Goal: Communication & Community: Answer question/provide support

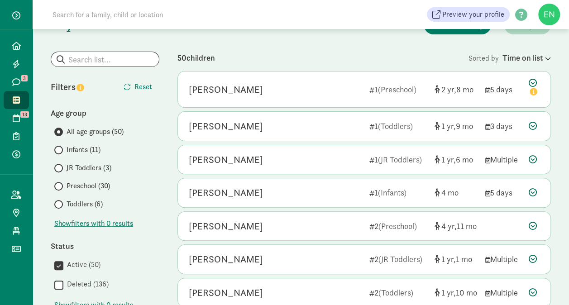
scroll to position [60, 0]
click at [98, 185] on span "Preschool (30)" at bounding box center [87, 185] width 43 height 11
click at [60, 185] on input "Preschool (30)" at bounding box center [57, 186] width 6 height 6
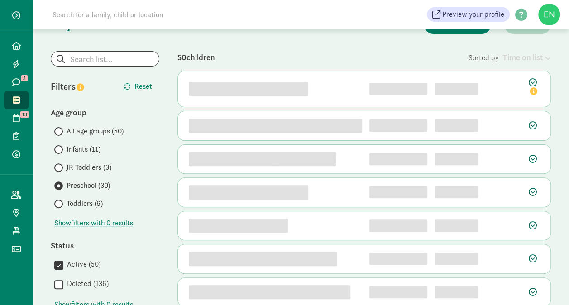
scroll to position [0, 0]
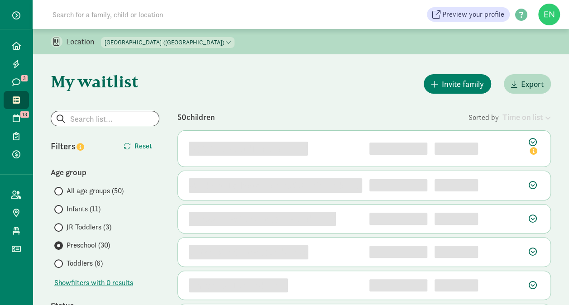
click at [97, 227] on span "JR Toddlers (3)" at bounding box center [88, 227] width 45 height 11
click at [60, 227] on input "JR Toddlers (3)" at bounding box center [57, 227] width 6 height 6
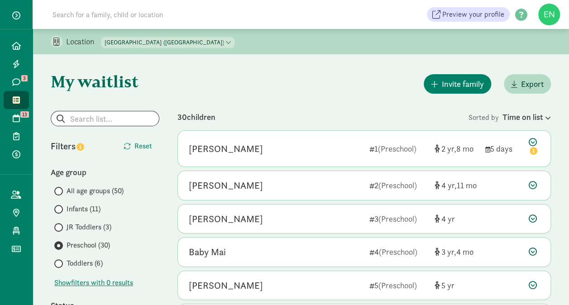
click at [82, 261] on span "Toddlers (6)" at bounding box center [84, 263] width 36 height 11
click at [60, 261] on input "Toddlers (6)" at bounding box center [57, 264] width 6 height 6
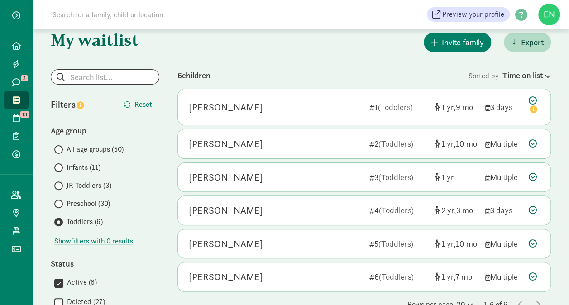
scroll to position [78, 0]
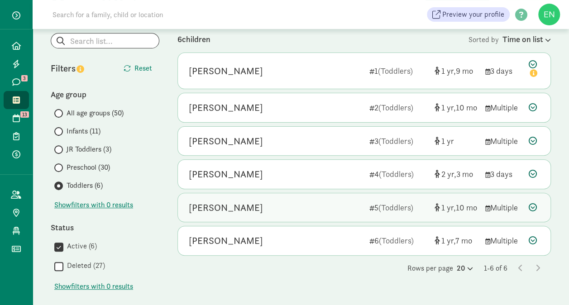
click at [270, 207] on div "Sara Meyer" at bounding box center [275, 207] width 173 height 14
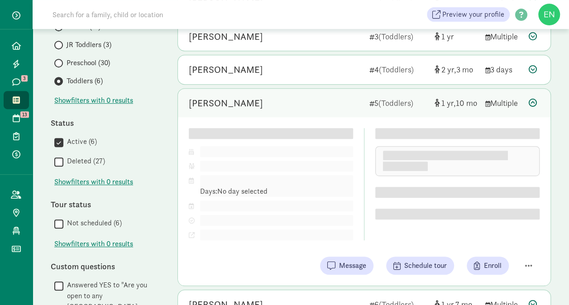
scroll to position [182, 0]
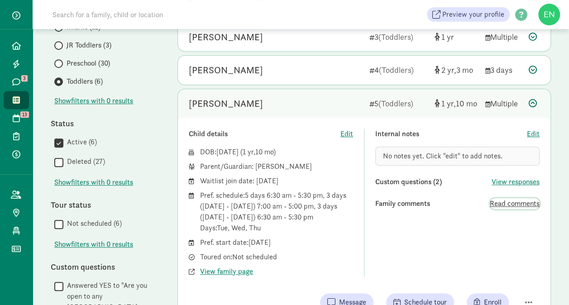
click at [495, 203] on span "Read comments" at bounding box center [514, 203] width 50 height 11
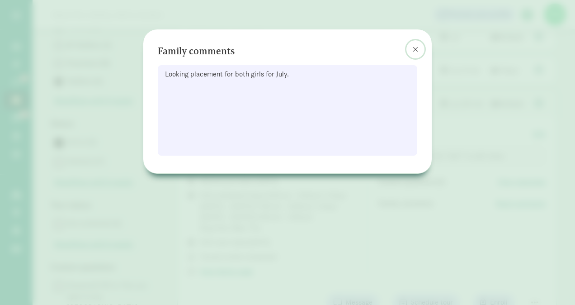
click at [421, 45] on button at bounding box center [416, 49] width 18 height 18
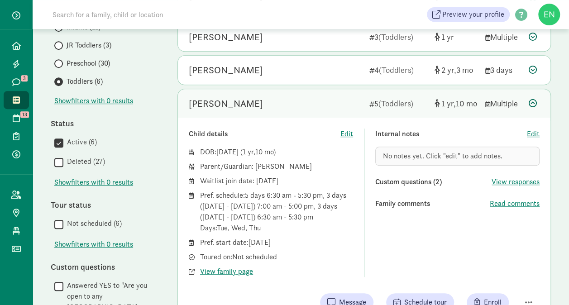
click at [314, 93] on div "Sara Meyer 5 (Toddlers) 1 10 Multiple" at bounding box center [364, 103] width 372 height 29
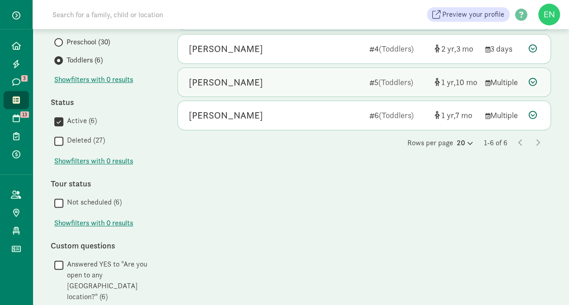
scroll to position [204, 0]
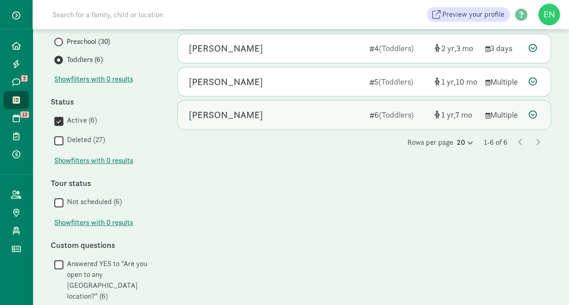
click at [316, 109] on div "[PERSON_NAME]" at bounding box center [275, 115] width 173 height 14
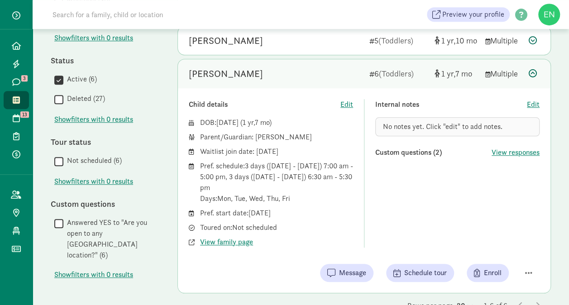
scroll to position [234, 0]
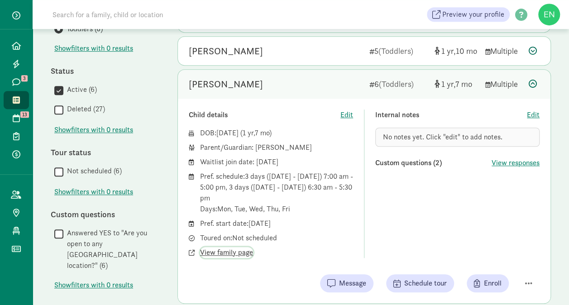
click at [229, 249] on span "View family page" at bounding box center [226, 252] width 53 height 11
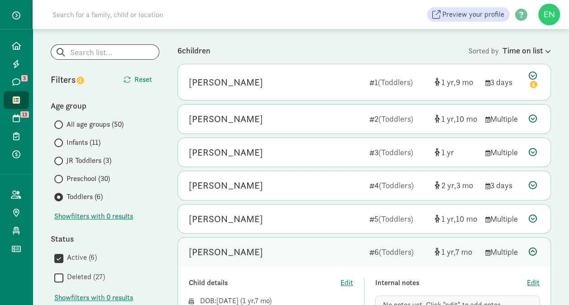
scroll to position [66, 0]
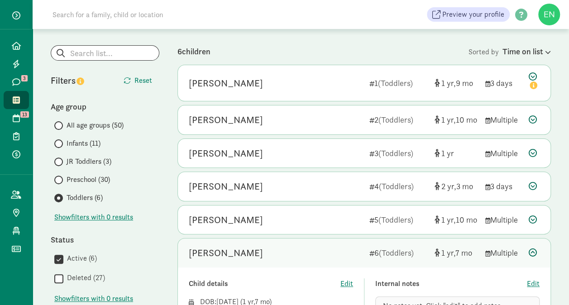
click at [87, 161] on span "JR Toddlers (3)" at bounding box center [88, 161] width 45 height 11
click at [60, 161] on input "JR Toddlers (3)" at bounding box center [57, 162] width 6 height 6
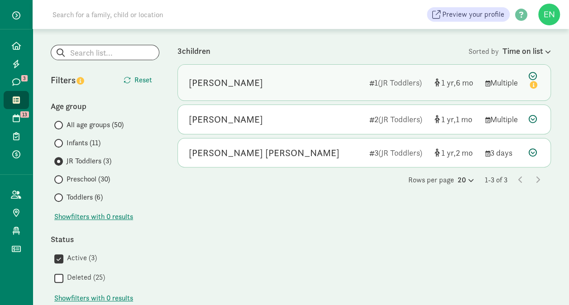
scroll to position [0, 0]
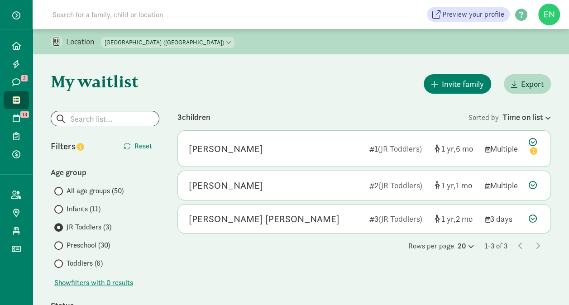
click at [209, 43] on select "North Tacoma Montessori (12th Street) North Tacoma Montessori Center (34th Stre…" at bounding box center [167, 42] width 133 height 11
click at [101, 37] on select "North Tacoma Montessori (12th Street) North Tacoma Montessori Center (34th Stre…" at bounding box center [167, 42] width 133 height 11
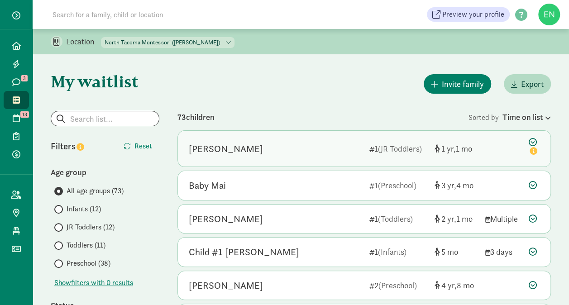
scroll to position [64, 0]
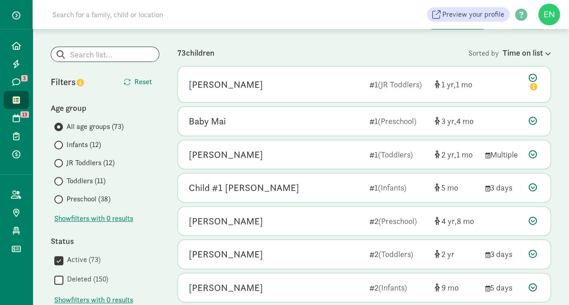
click at [90, 160] on span "JR Toddlers (12)" at bounding box center [90, 162] width 48 height 11
click at [60, 160] on input "JR Toddlers (12)" at bounding box center [57, 163] width 6 height 6
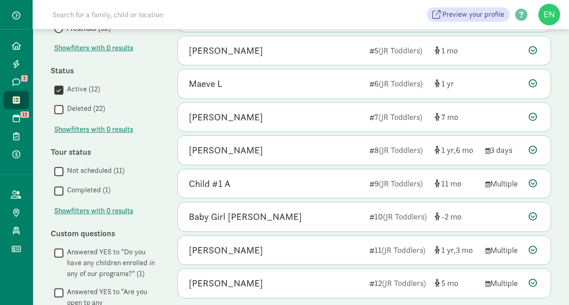
scroll to position [252, 0]
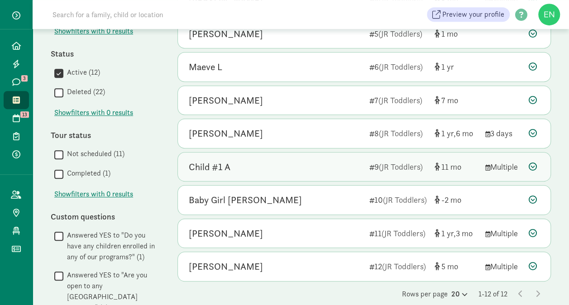
click at [335, 167] on div "Child #1 A" at bounding box center [275, 167] width 173 height 14
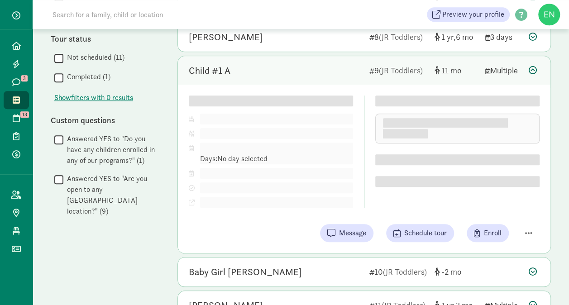
scroll to position [347, 0]
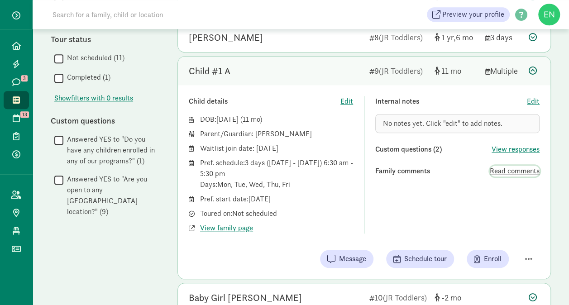
click at [498, 170] on span "Read comments" at bounding box center [514, 171] width 50 height 11
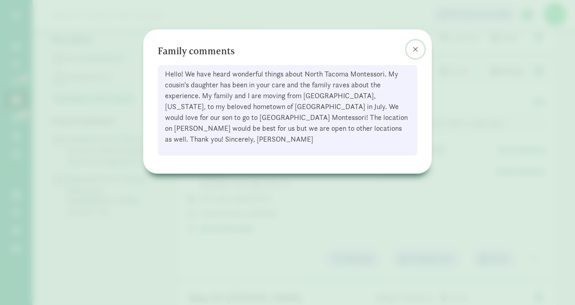
click at [415, 46] on span at bounding box center [415, 49] width 5 height 7
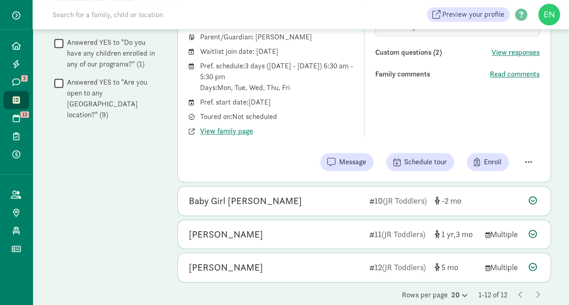
scroll to position [454, 0]
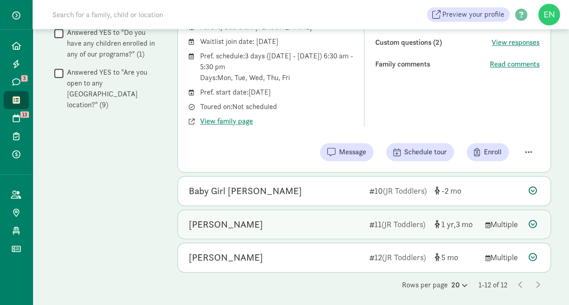
click at [313, 229] on div "Kira Boss 11 (JR Toddlers) 1 3 Multiple" at bounding box center [364, 224] width 372 height 29
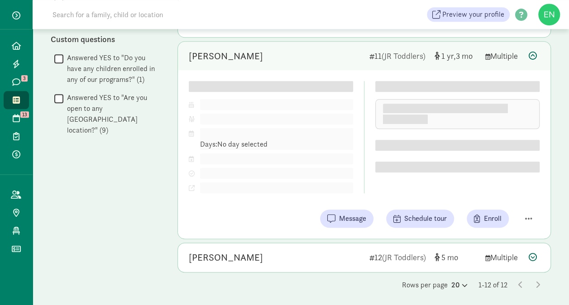
scroll to position [429, 0]
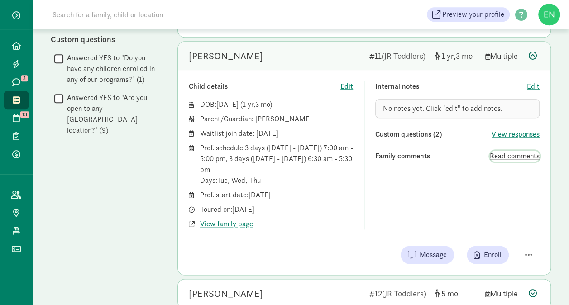
click at [516, 154] on span "Read comments" at bounding box center [514, 156] width 50 height 11
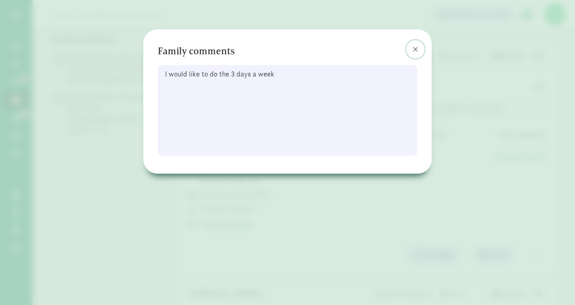
click at [419, 45] on button at bounding box center [416, 49] width 18 height 18
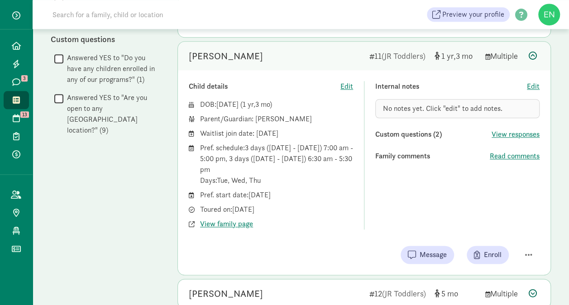
click at [331, 55] on div "Kira Boss" at bounding box center [275, 56] width 173 height 14
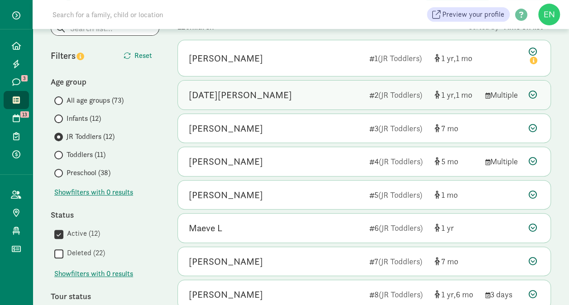
scroll to position [91, 0]
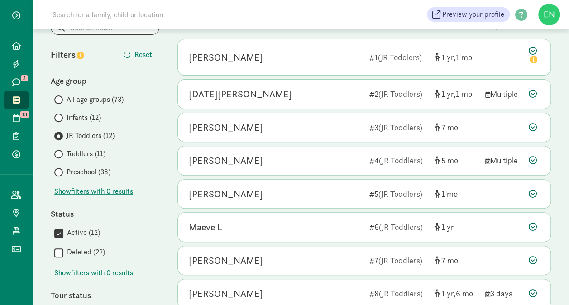
click at [62, 153] on span at bounding box center [58, 154] width 9 height 9
click at [60, 153] on input "Toddlers (11)" at bounding box center [57, 154] width 6 height 6
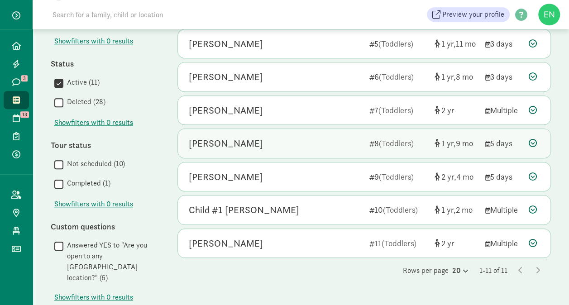
scroll to position [257, 0]
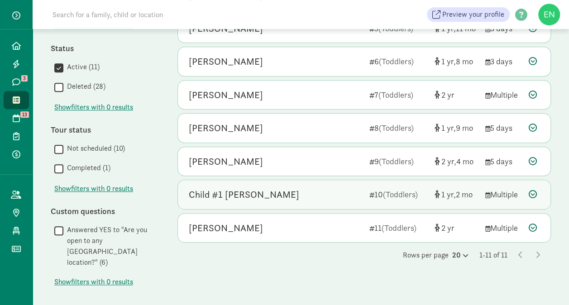
click at [336, 196] on div "Child #1 Goldberg" at bounding box center [275, 194] width 173 height 14
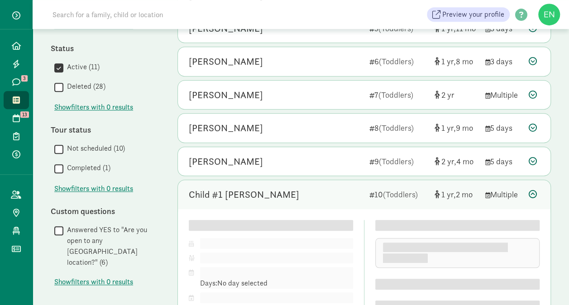
scroll to position [337, 0]
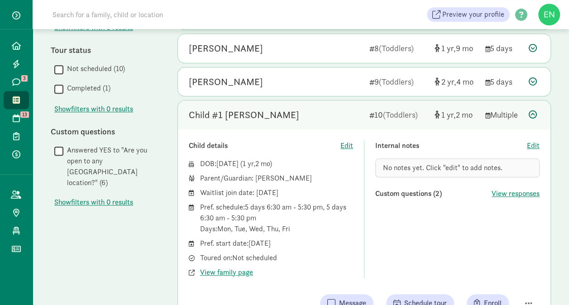
click at [317, 116] on div "Child #1 Goldberg" at bounding box center [275, 115] width 173 height 14
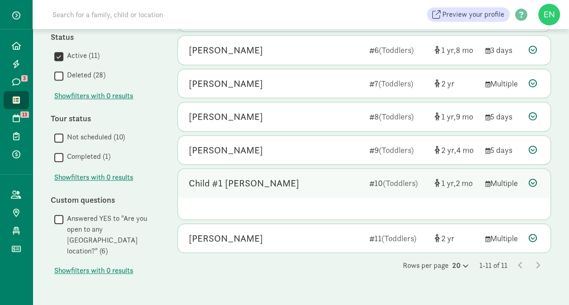
scroll to position [257, 0]
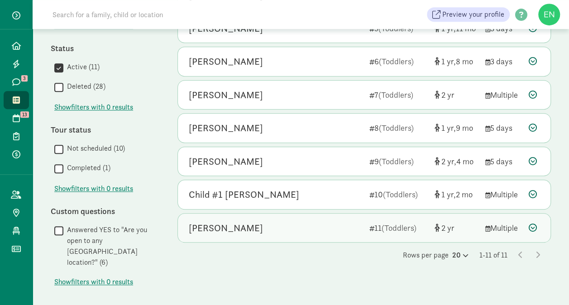
click at [317, 221] on div "August Madlem" at bounding box center [275, 228] width 173 height 14
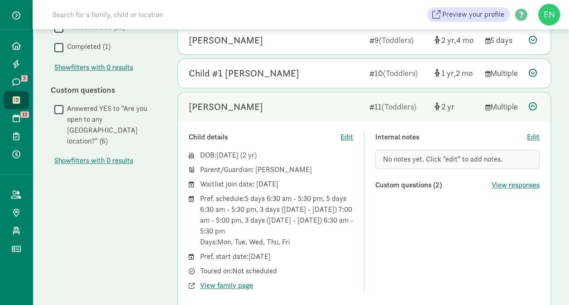
scroll to position [387, 0]
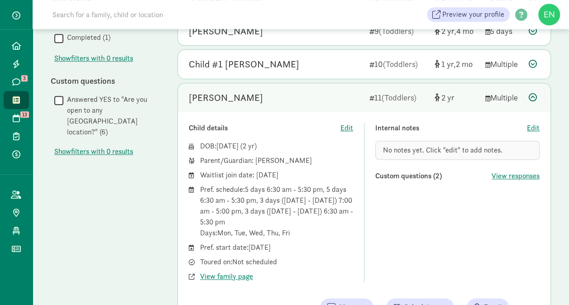
click at [313, 100] on div "August Madlem" at bounding box center [275, 97] width 173 height 14
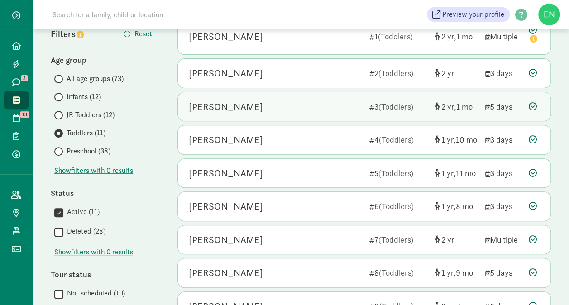
scroll to position [138, 0]
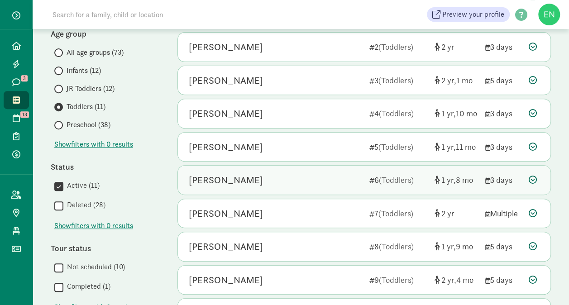
click at [308, 179] on div "Levi O" at bounding box center [275, 180] width 173 height 14
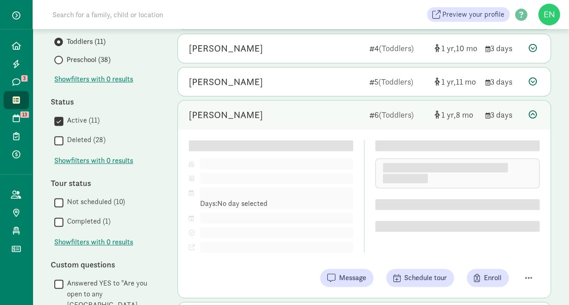
scroll to position [204, 0]
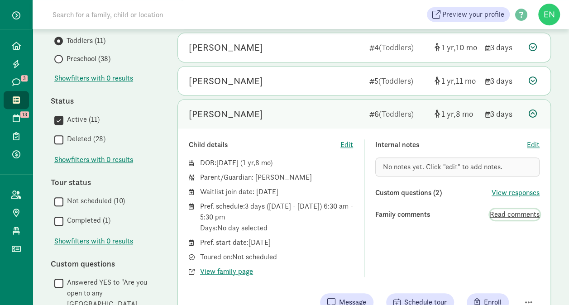
click at [518, 215] on span "Read comments" at bounding box center [514, 214] width 50 height 11
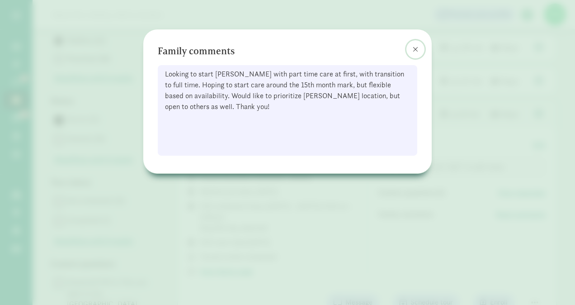
click at [413, 49] on button at bounding box center [416, 49] width 18 height 18
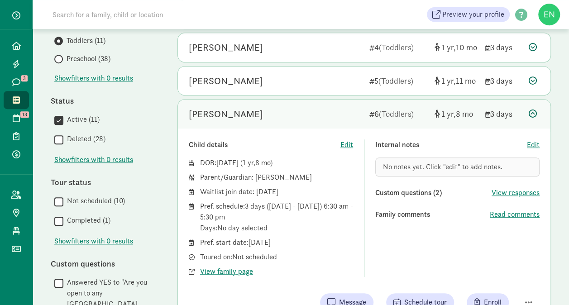
click at [313, 107] on div "Levi O" at bounding box center [275, 114] width 173 height 14
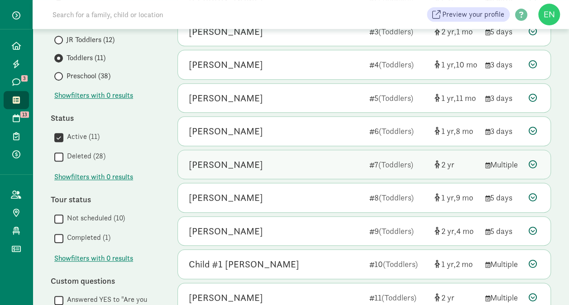
scroll to position [183, 0]
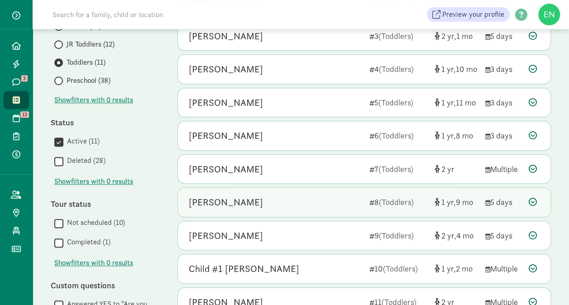
click at [308, 208] on div "Teddy Whiting 8 (Toddlers) 1 9 5 days" at bounding box center [364, 202] width 372 height 29
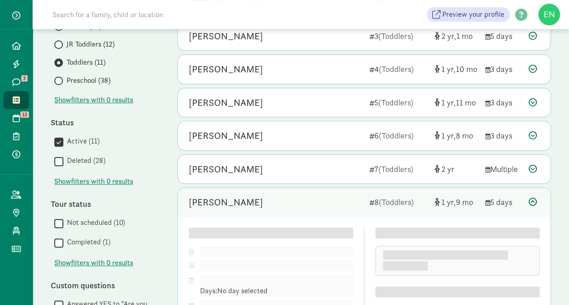
scroll to position [331, 0]
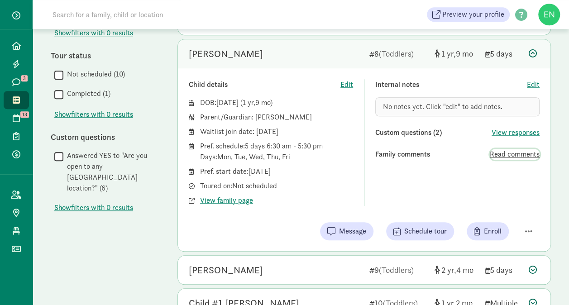
click at [507, 149] on span "Read comments" at bounding box center [514, 154] width 50 height 11
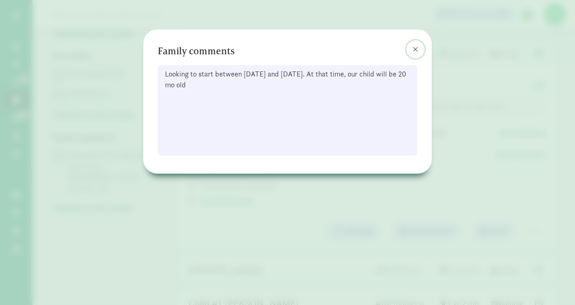
click at [416, 47] on span at bounding box center [415, 49] width 5 height 7
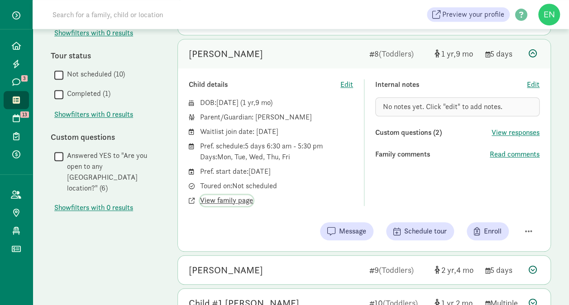
click at [237, 195] on span "View family page" at bounding box center [226, 200] width 53 height 11
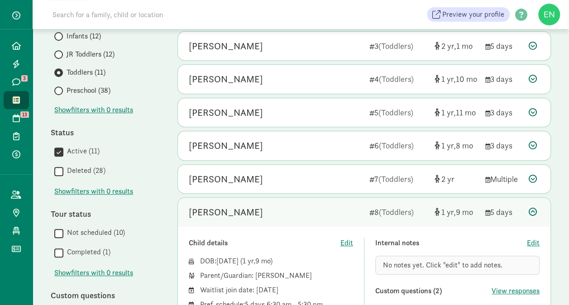
scroll to position [0, 0]
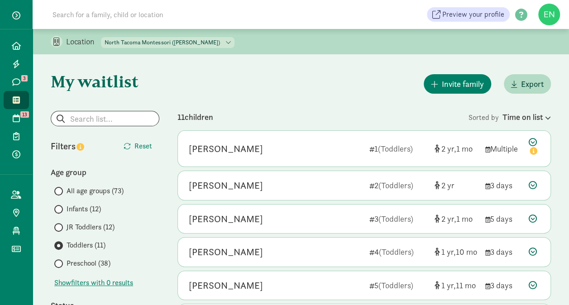
click at [175, 41] on select "North Tacoma Montessori (12th Street) North Tacoma Montessori Center (34th Stre…" at bounding box center [167, 42] width 133 height 11
select select "83641"
click at [101, 37] on select "North Tacoma Montessori (12th Street) North Tacoma Montessori Center (34th Stre…" at bounding box center [167, 42] width 133 height 11
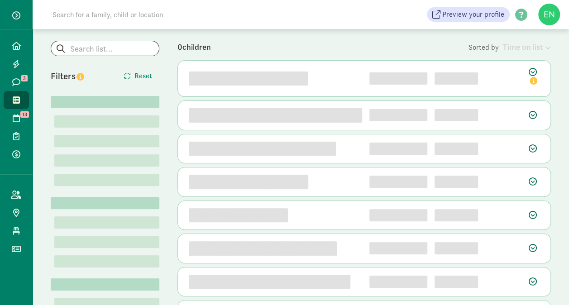
scroll to position [71, 0]
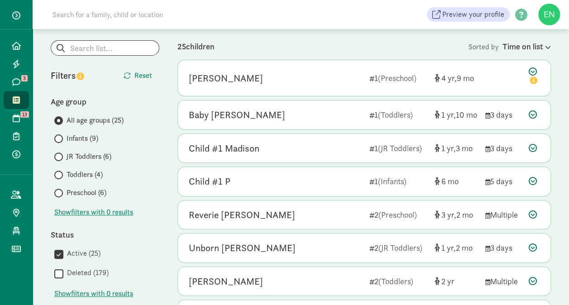
click at [90, 195] on span "Preschool (6)" at bounding box center [86, 192] width 40 height 11
click at [60, 195] on input "Preschool (6)" at bounding box center [57, 193] width 6 height 6
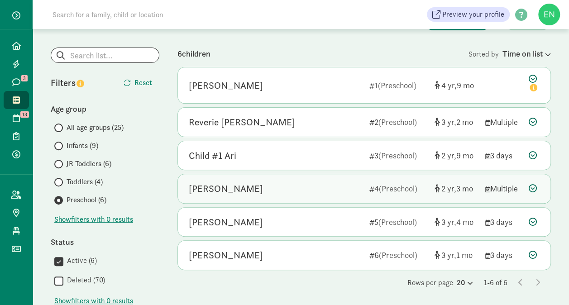
scroll to position [45, 0]
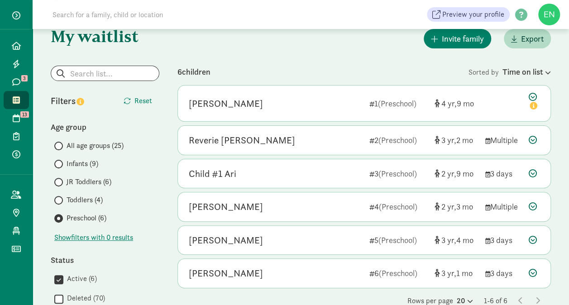
click at [87, 201] on span "Toddlers (4)" at bounding box center [84, 200] width 36 height 11
click at [60, 201] on input "Toddlers (4)" at bounding box center [57, 200] width 6 height 6
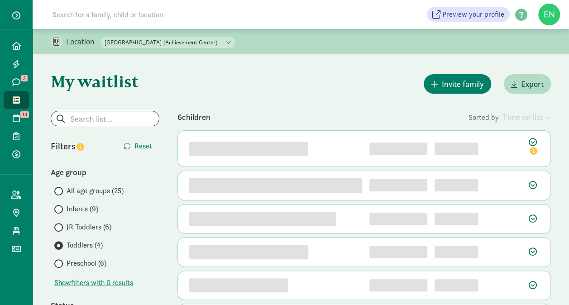
scroll to position [62, 0]
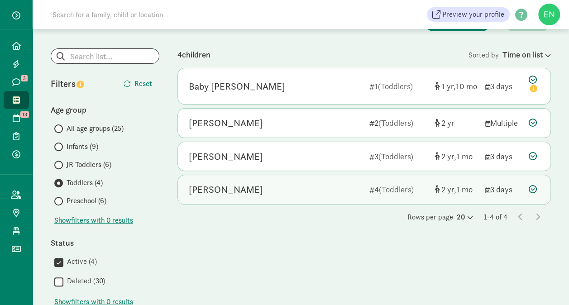
click at [358, 189] on div "Elowyn Durani" at bounding box center [275, 189] width 173 height 14
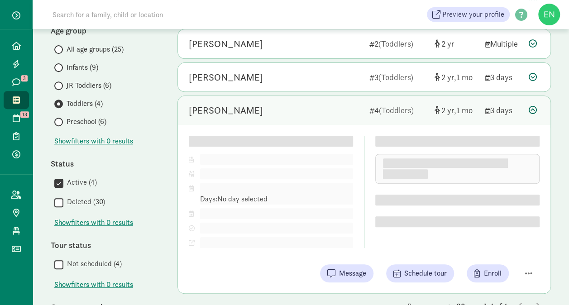
scroll to position [150, 0]
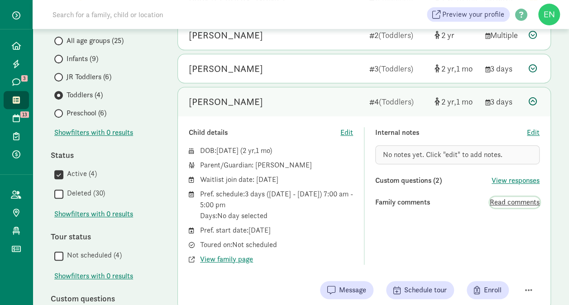
click at [497, 206] on span "Read comments" at bounding box center [514, 202] width 50 height 11
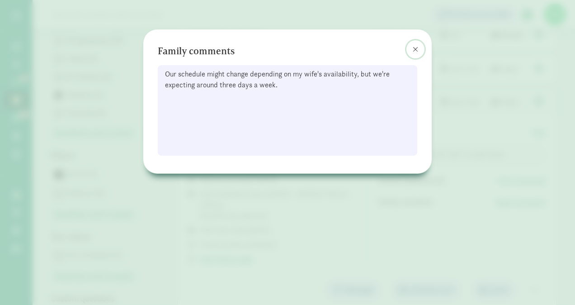
click at [422, 48] on button at bounding box center [416, 49] width 18 height 18
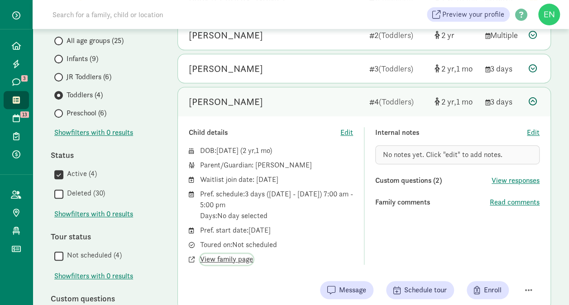
click at [240, 260] on span "View family page" at bounding box center [226, 259] width 53 height 11
click at [296, 95] on div "Elowyn Durani" at bounding box center [275, 102] width 173 height 14
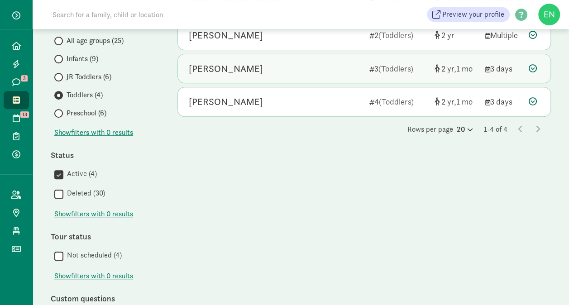
click at [315, 80] on div "Oliver Hrabar 3 (Toddlers) 2 1 3 days" at bounding box center [364, 68] width 372 height 29
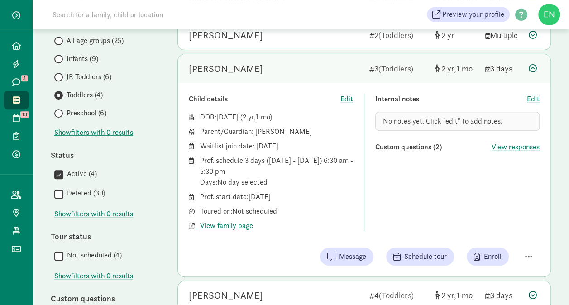
scroll to position [161, 0]
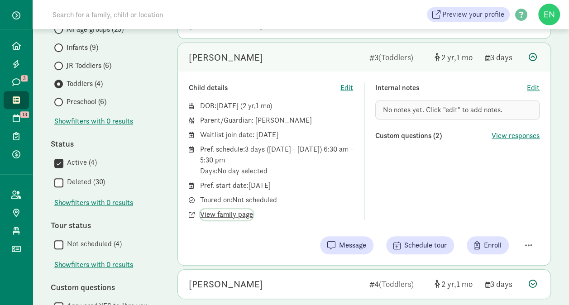
click at [233, 216] on span "View family page" at bounding box center [226, 214] width 53 height 11
click at [332, 62] on div "Oliver Hrabar" at bounding box center [275, 57] width 173 height 14
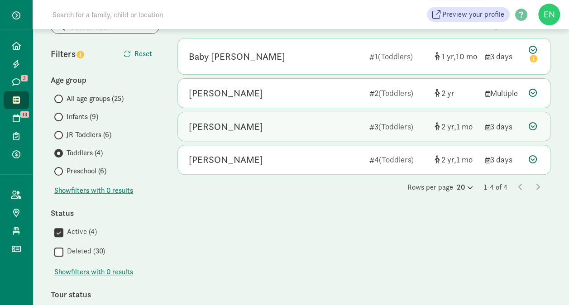
scroll to position [87, 0]
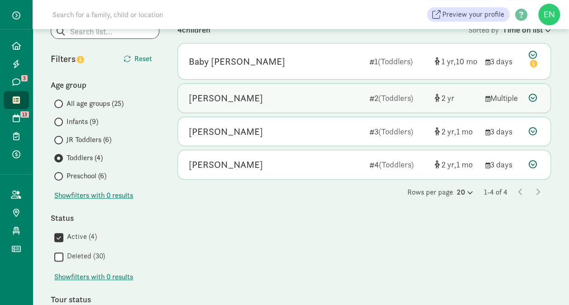
click at [330, 102] on div "Nathan Pearl" at bounding box center [275, 98] width 173 height 14
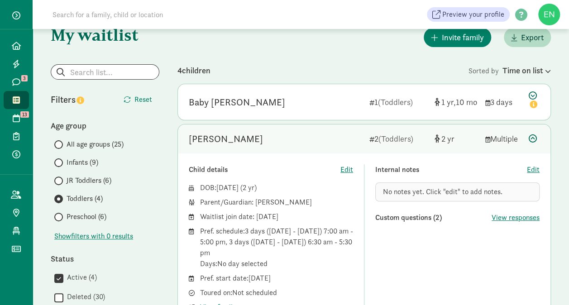
scroll to position [153, 0]
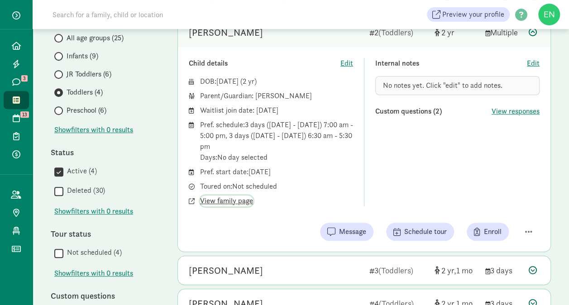
click at [222, 203] on span "View family page" at bounding box center [226, 200] width 53 height 11
click at [107, 73] on span "JR Toddlers (6)" at bounding box center [88, 74] width 45 height 11
click at [60, 73] on input "JR Toddlers (6)" at bounding box center [57, 74] width 6 height 6
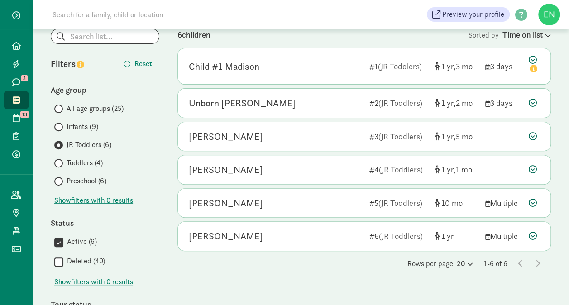
scroll to position [85, 0]
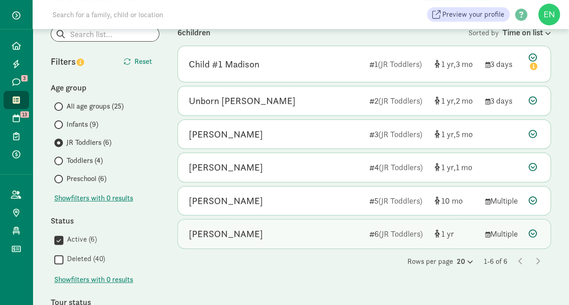
click at [330, 231] on div "Violet Mudd" at bounding box center [275, 234] width 173 height 14
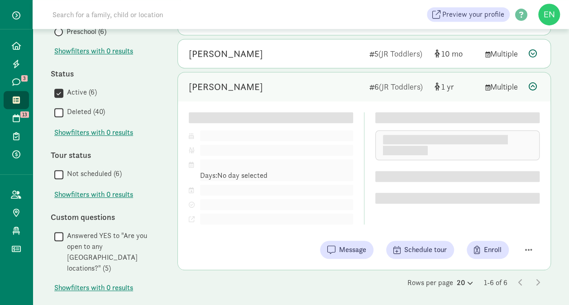
scroll to position [231, 0]
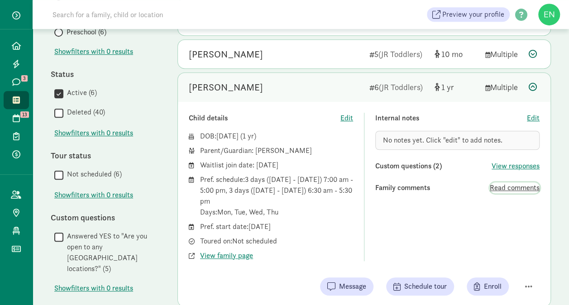
click at [502, 185] on span "Read comments" at bounding box center [514, 187] width 50 height 11
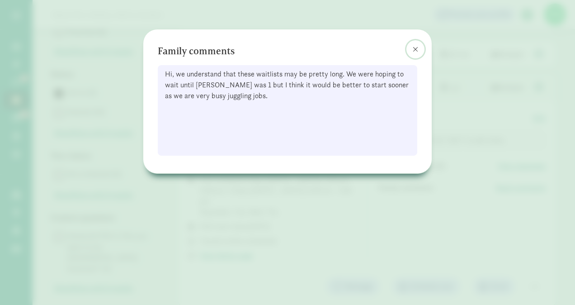
click at [418, 47] on span at bounding box center [415, 49] width 5 height 7
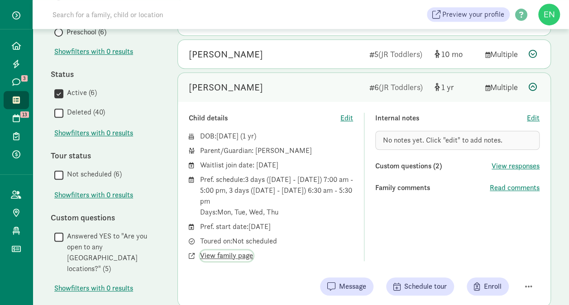
click at [225, 250] on span "View family page" at bounding box center [226, 255] width 53 height 11
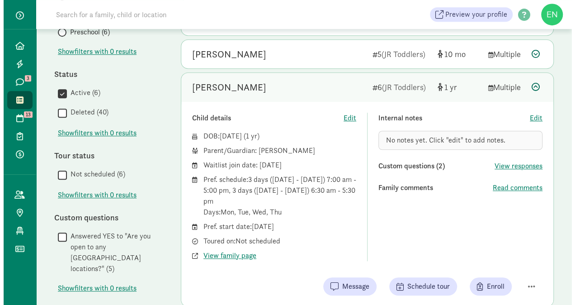
scroll to position [267, 0]
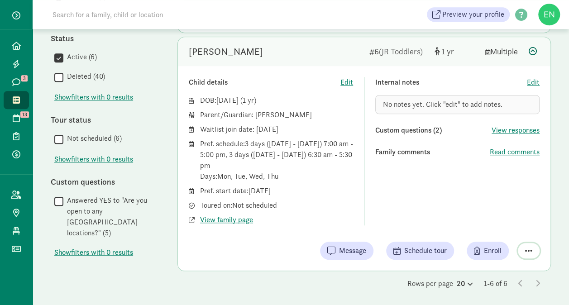
click at [525, 248] on span "button" at bounding box center [528, 251] width 7 height 8
click at [490, 226] on div "Remove from list" at bounding box center [496, 227] width 70 height 11
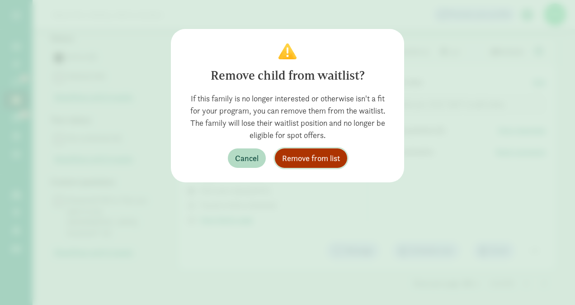
click at [322, 152] on span "Remove from list" at bounding box center [311, 158] width 58 height 12
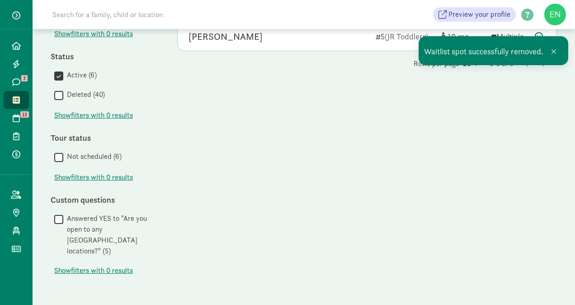
scroll to position [237, 0]
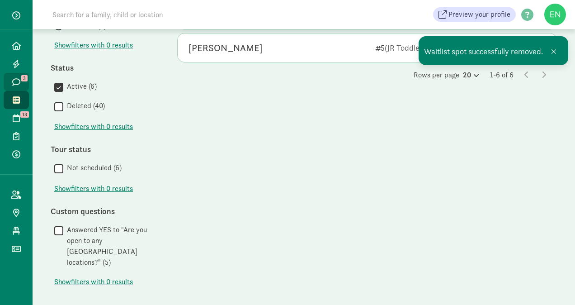
click at [16, 81] on icon at bounding box center [16, 82] width 8 height 8
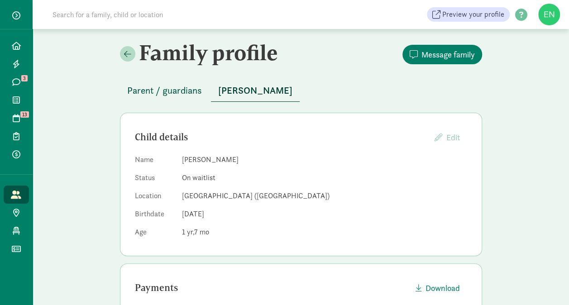
click at [172, 88] on span "Parent / guardians" at bounding box center [164, 90] width 75 height 14
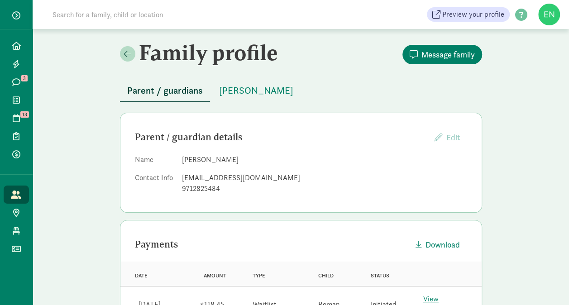
click at [172, 88] on span "Parent / guardians" at bounding box center [165, 90] width 76 height 14
click at [223, 178] on div "shardewerth@gmail.com" at bounding box center [324, 177] width 285 height 11
copy dd "shardewerth@gmail.com"
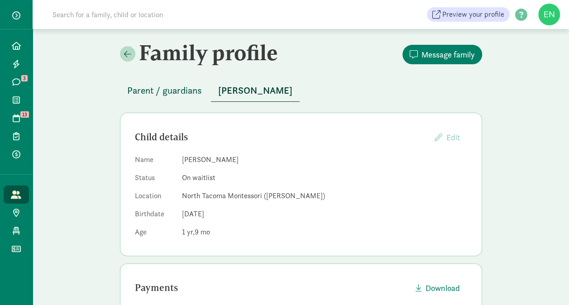
click at [172, 86] on span "Parent / guardians" at bounding box center [164, 90] width 75 height 14
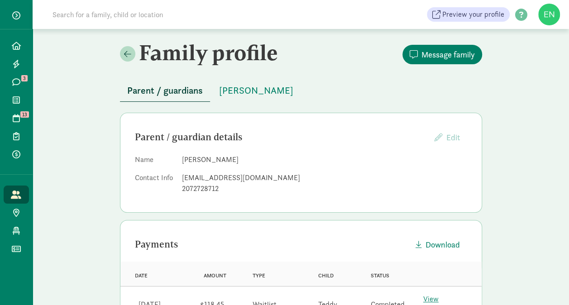
click at [213, 175] on div "cwhiting22@gmail.com" at bounding box center [324, 177] width 285 height 11
copy dd "cwhiting22@gmail.com"
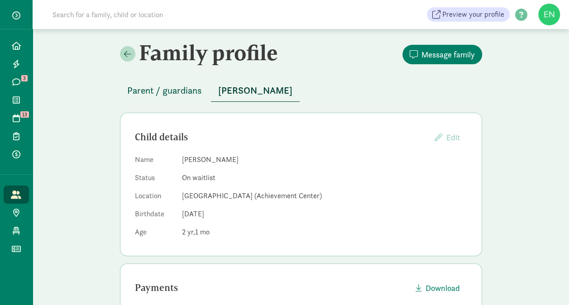
click at [194, 91] on span "Parent / guardians" at bounding box center [164, 90] width 75 height 14
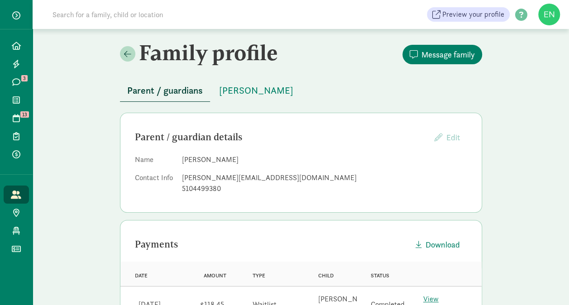
click at [217, 175] on div "suhail.durani01@gmail.com" at bounding box center [324, 177] width 285 height 11
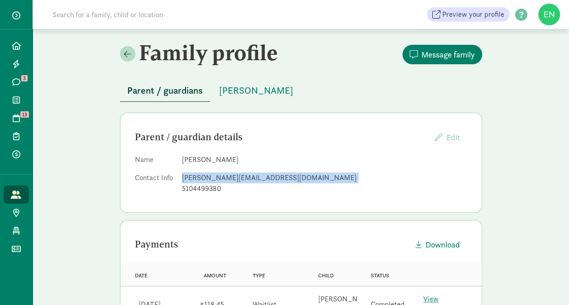
click at [217, 175] on div "suhail.durani01@gmail.com" at bounding box center [324, 177] width 285 height 11
copy dd "suhail.durani01@gmail.com"
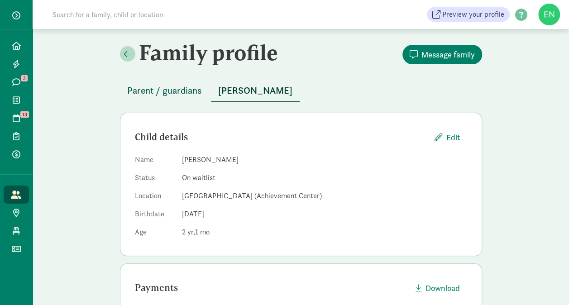
click at [185, 89] on span "Parent / guardians" at bounding box center [164, 90] width 75 height 14
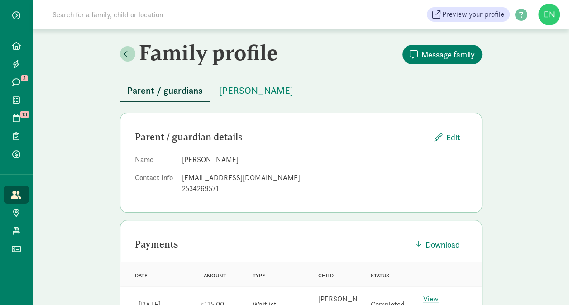
click at [215, 177] on div "[EMAIL_ADDRESS][DOMAIN_NAME]" at bounding box center [324, 177] width 285 height 11
copy dd "[EMAIL_ADDRESS][DOMAIN_NAME]"
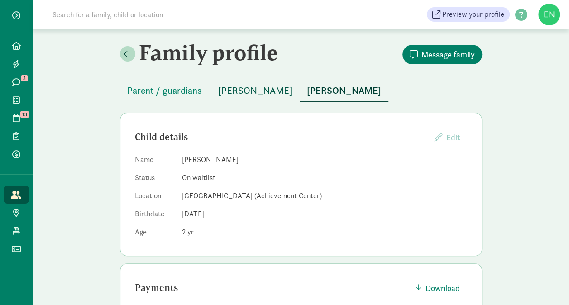
click at [228, 89] on span "[PERSON_NAME]" at bounding box center [255, 90] width 74 height 14
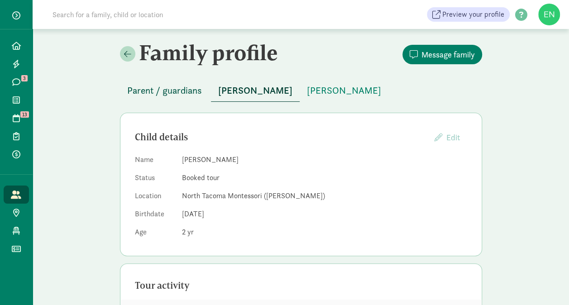
click at [196, 89] on span "Parent / guardians" at bounding box center [164, 90] width 75 height 14
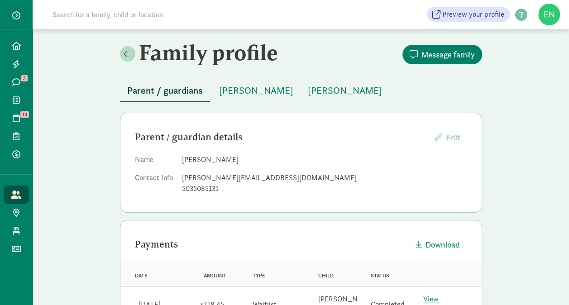
click at [214, 177] on div "[PERSON_NAME][EMAIL_ADDRESS][DOMAIN_NAME]" at bounding box center [324, 177] width 285 height 11
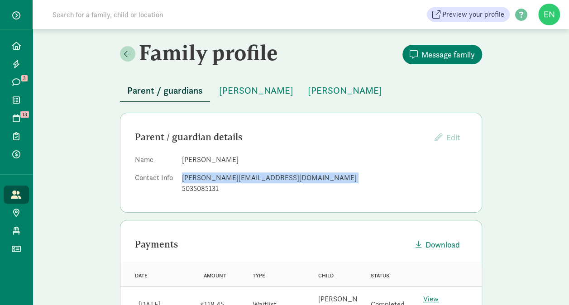
click at [214, 177] on div "[PERSON_NAME][EMAIL_ADDRESS][DOMAIN_NAME]" at bounding box center [324, 177] width 285 height 11
copy dd "[PERSON_NAME][EMAIL_ADDRESS][DOMAIN_NAME]"
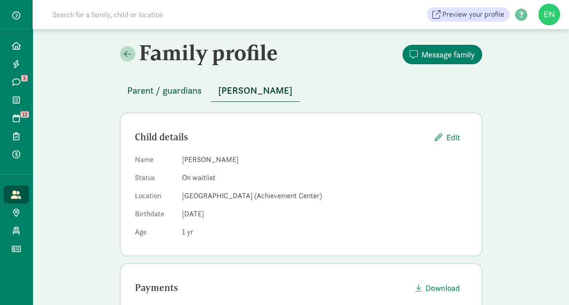
click at [144, 87] on span "Parent / guardians" at bounding box center [164, 90] width 75 height 14
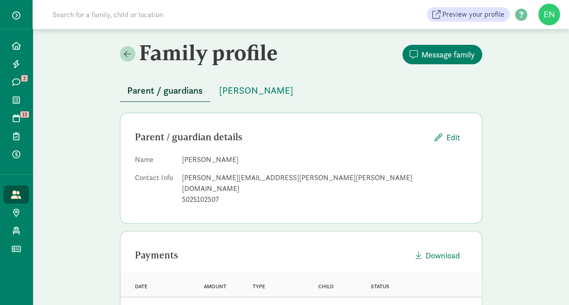
click at [212, 173] on div "marty.mudd@jacobs.com" at bounding box center [324, 183] width 285 height 22
click at [212, 174] on div "marty.mudd@jacobs.com" at bounding box center [324, 183] width 285 height 22
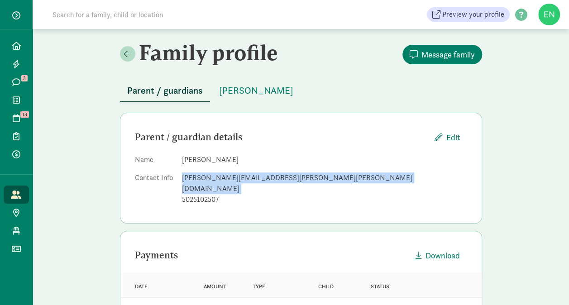
click at [212, 174] on div "marty.mudd@jacobs.com" at bounding box center [324, 183] width 285 height 22
copy dd "marty.mudd@jacobs.com"
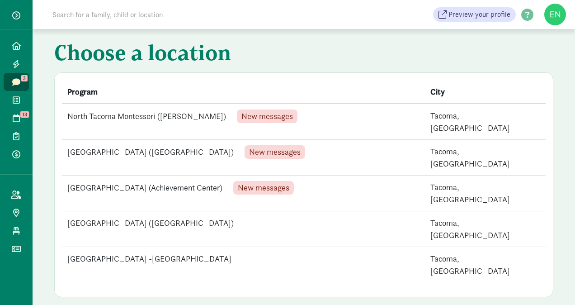
click at [110, 127] on td "North Tacoma Montessori ([PERSON_NAME]) New messages" at bounding box center [243, 122] width 363 height 36
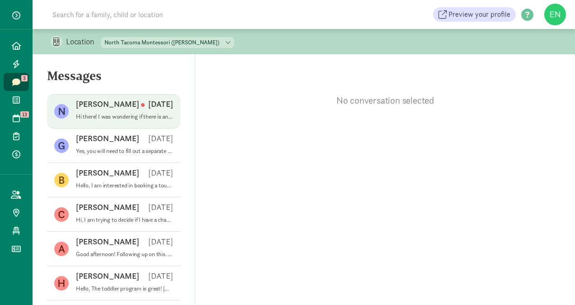
click at [152, 111] on div "[PERSON_NAME] [DATE]" at bounding box center [124, 106] width 97 height 14
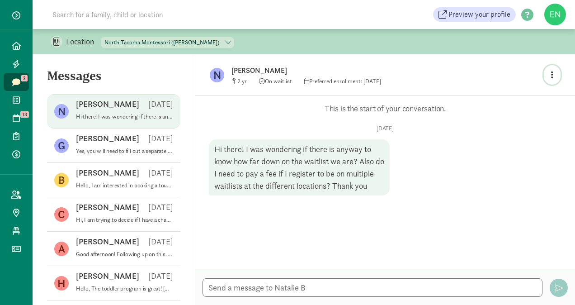
click at [552, 75] on icon "button" at bounding box center [552, 75] width 2 height 8
click at [541, 95] on link "View family page" at bounding box center [533, 95] width 65 height 11
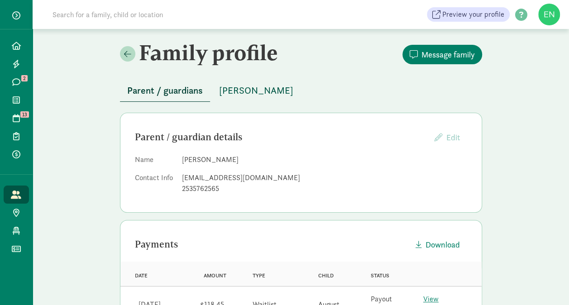
click at [242, 91] on span "[PERSON_NAME]" at bounding box center [256, 90] width 74 height 14
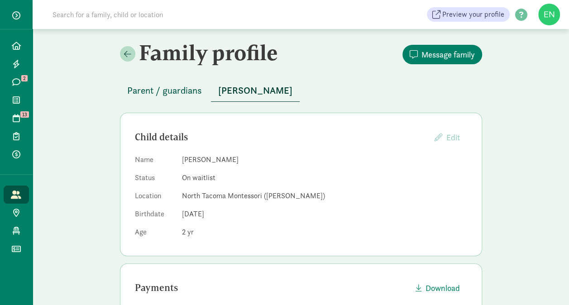
click at [168, 90] on span "Parent / guardians" at bounding box center [164, 90] width 75 height 14
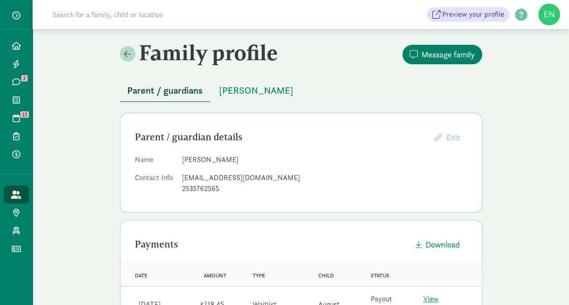
click at [206, 179] on div "nataliebarber317@gmail.com" at bounding box center [324, 177] width 285 height 11
copy dd "nataliebarber317@gmail.com"
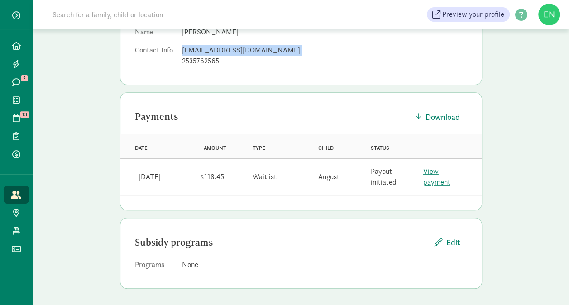
scroll to position [24, 0]
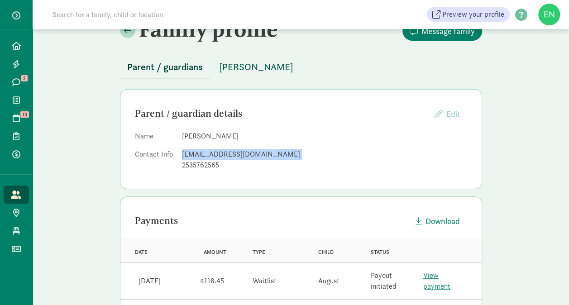
click at [252, 69] on span "August Madlem" at bounding box center [256, 67] width 74 height 14
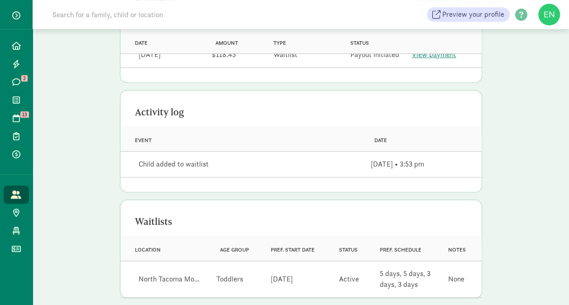
scroll to position [297, 0]
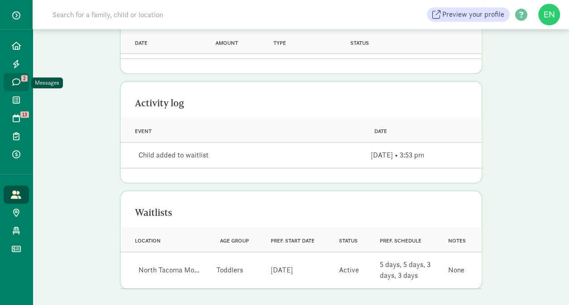
click at [21, 78] on span "2" at bounding box center [24, 78] width 6 height 6
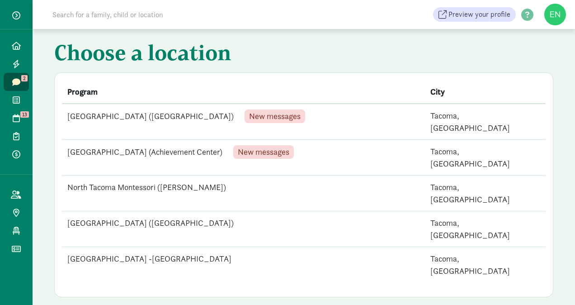
click at [198, 120] on td "North Tacoma Montessori ([GEOGRAPHIC_DATA]) New messages" at bounding box center [243, 122] width 363 height 36
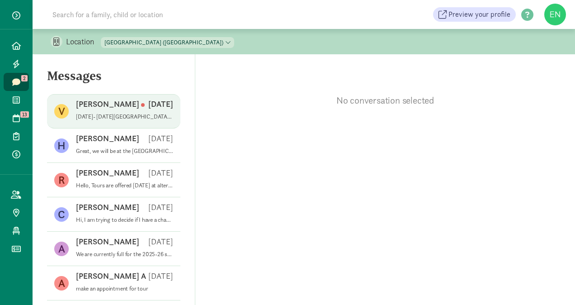
click at [157, 110] on div "[PERSON_NAME] [DATE]" at bounding box center [124, 106] width 97 height 14
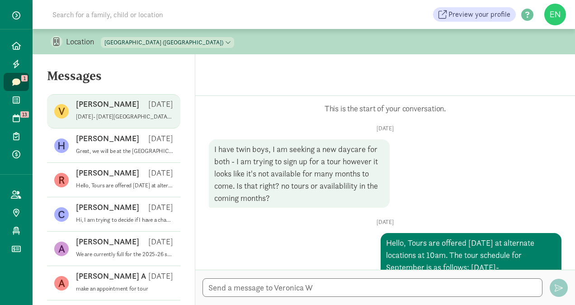
scroll to position [160, 0]
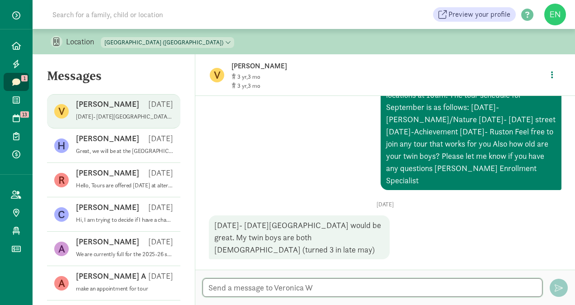
click at [268, 284] on textarea at bounding box center [373, 287] width 340 height 19
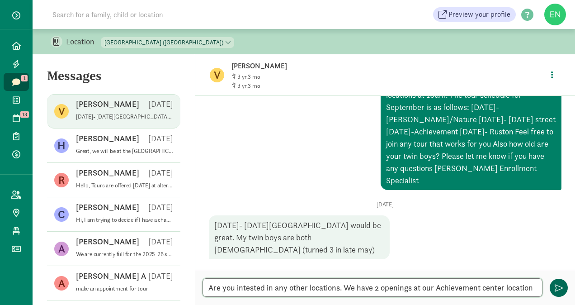
type textarea "Are you intested in any other locations. We have 2 openings at our Achievement …"
click at [559, 286] on span "button" at bounding box center [559, 288] width 8 height 8
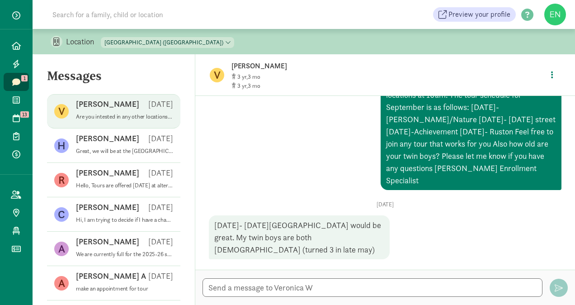
scroll to position [217, 0]
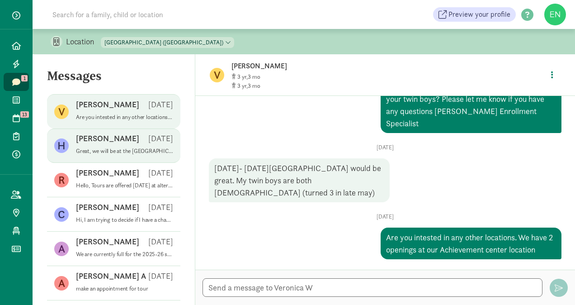
click at [106, 162] on div "H Haley P Aug 30 Great, we will be at the 12th Street tour September 10th!" at bounding box center [113, 145] width 133 height 34
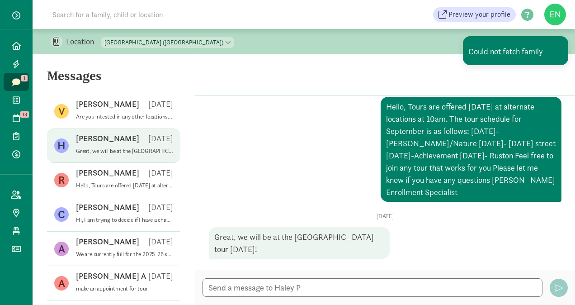
scroll to position [5, 0]
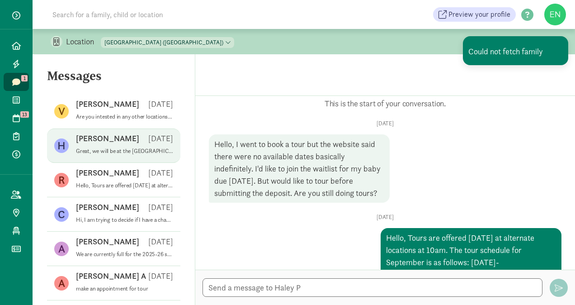
click at [22, 82] on link "Messages 1" at bounding box center [16, 82] width 25 height 18
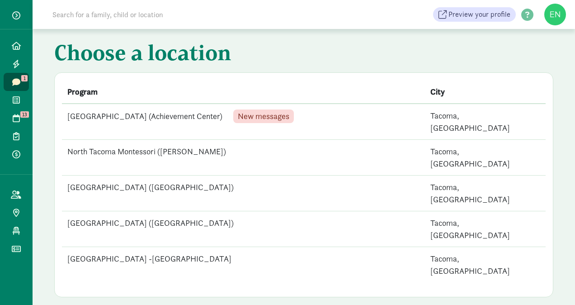
click at [170, 118] on td "[GEOGRAPHIC_DATA] (Achievement Center) New messages" at bounding box center [243, 122] width 363 height 36
